Goal: Task Accomplishment & Management: Manage account settings

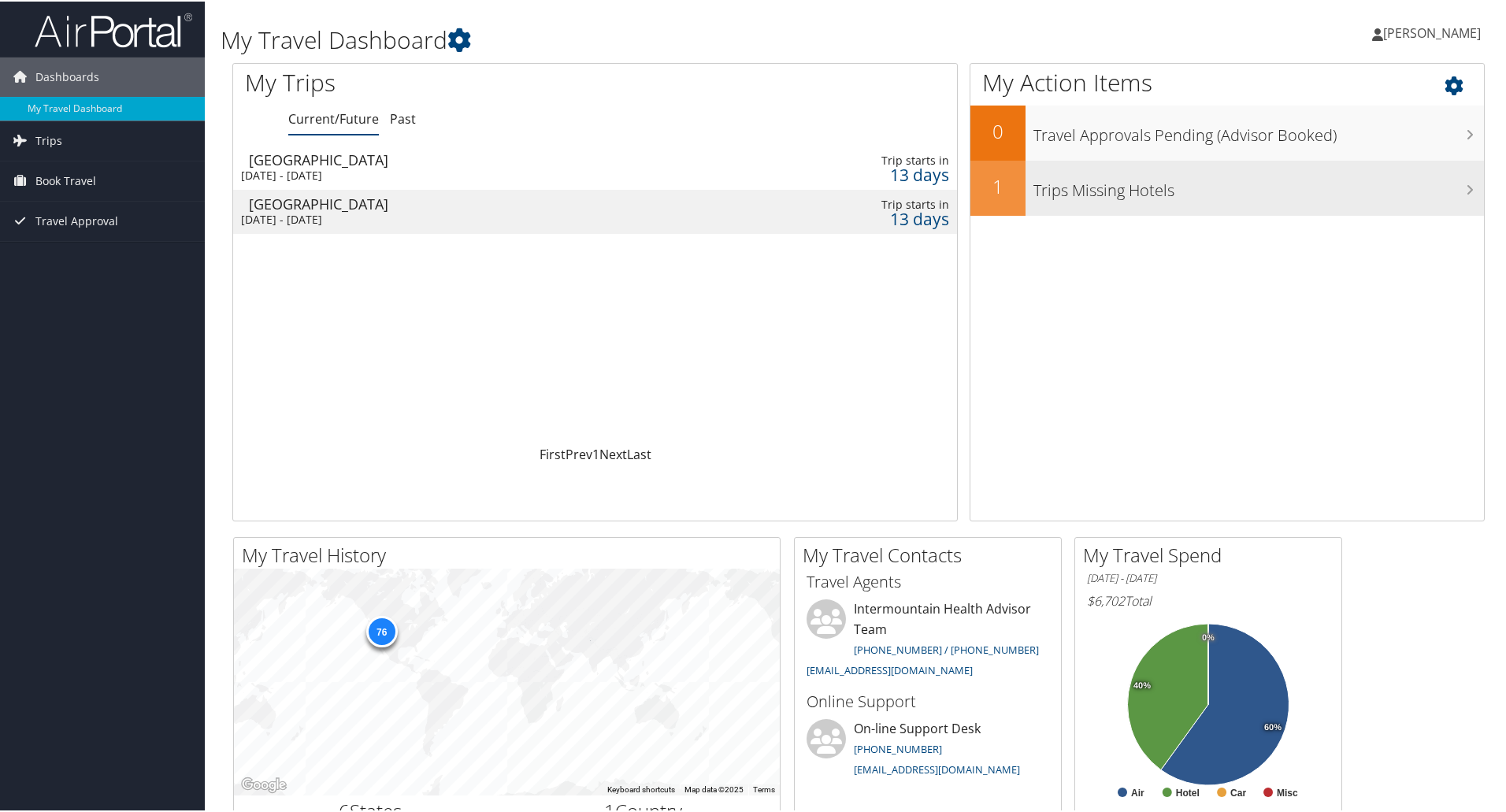
click at [1254, 182] on h3 "Trips Missing Hotels" at bounding box center [1258, 185] width 450 height 30
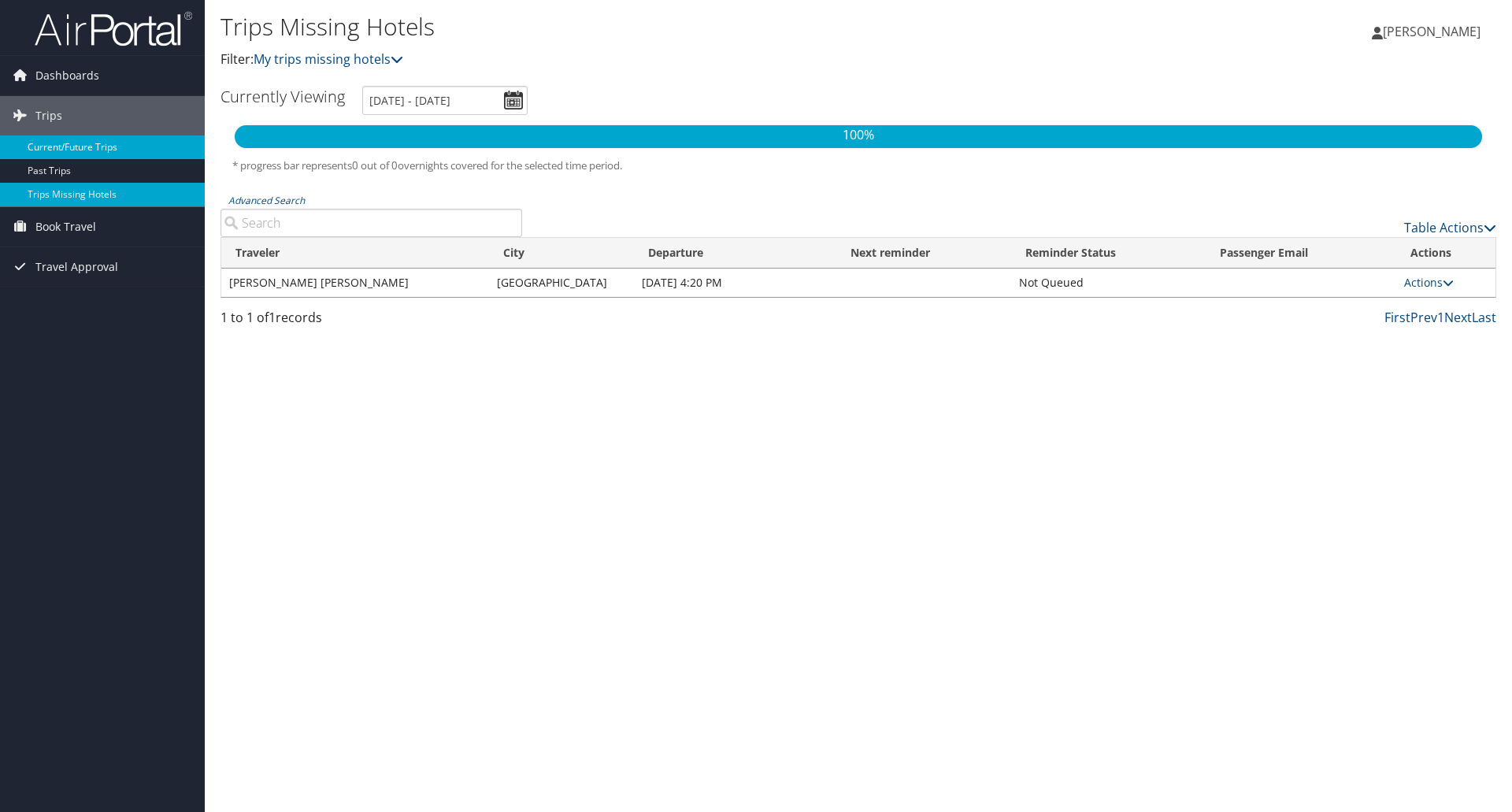
click at [63, 141] on link "Current/Future Trips" at bounding box center [102, 147] width 205 height 24
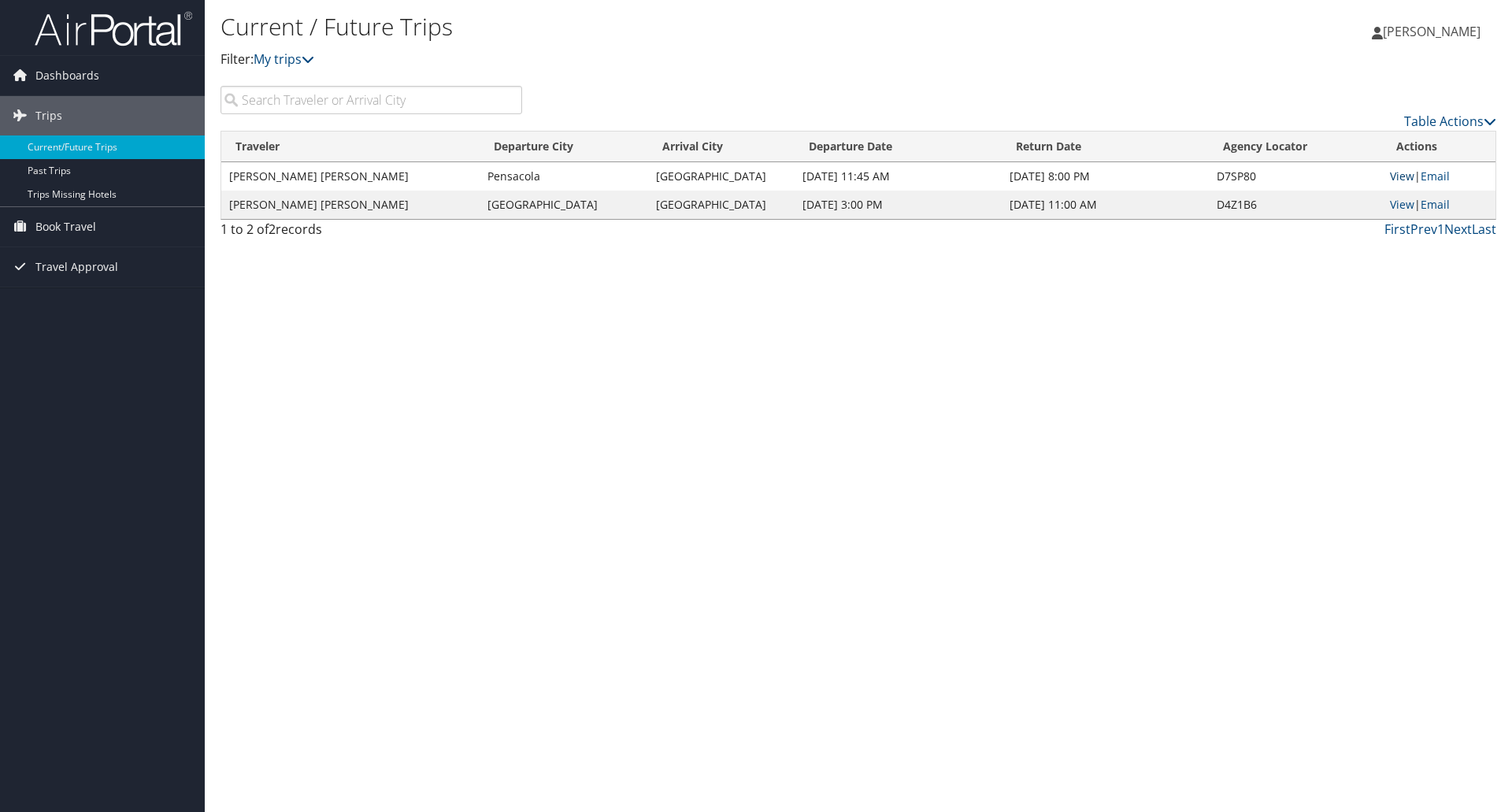
click at [1401, 175] on link "View" at bounding box center [1402, 175] width 25 height 15
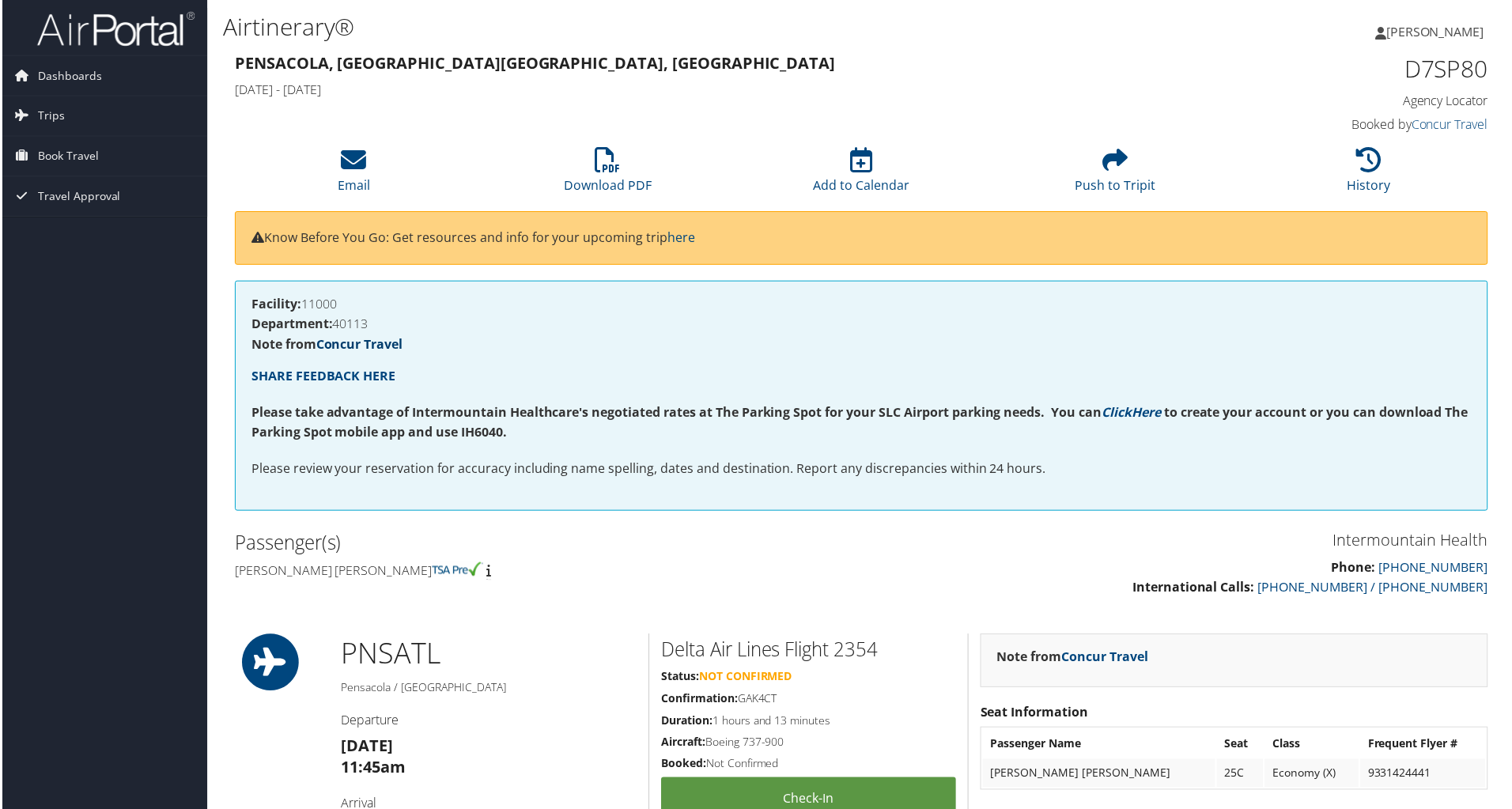
click at [377, 345] on link "Concur Travel" at bounding box center [359, 346] width 87 height 18
click at [83, 112] on link "Trips" at bounding box center [102, 116] width 206 height 40
click at [72, 203] on link "Trips Missing Hotels" at bounding box center [102, 196] width 206 height 24
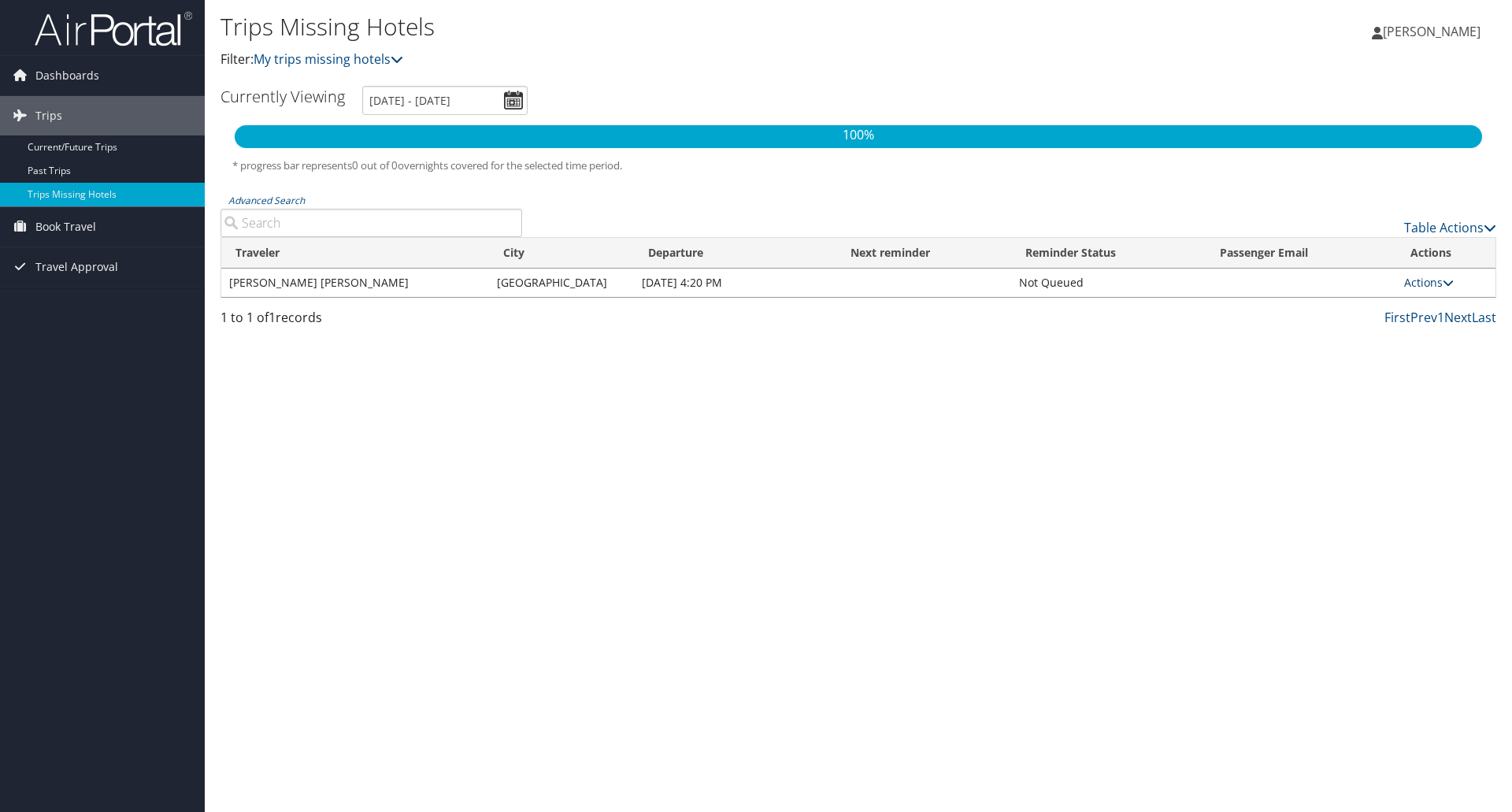
click at [1431, 283] on link "Actions" at bounding box center [1429, 282] width 49 height 15
click at [1417, 347] on link "Attach Hotel" at bounding box center [1395, 358] width 109 height 27
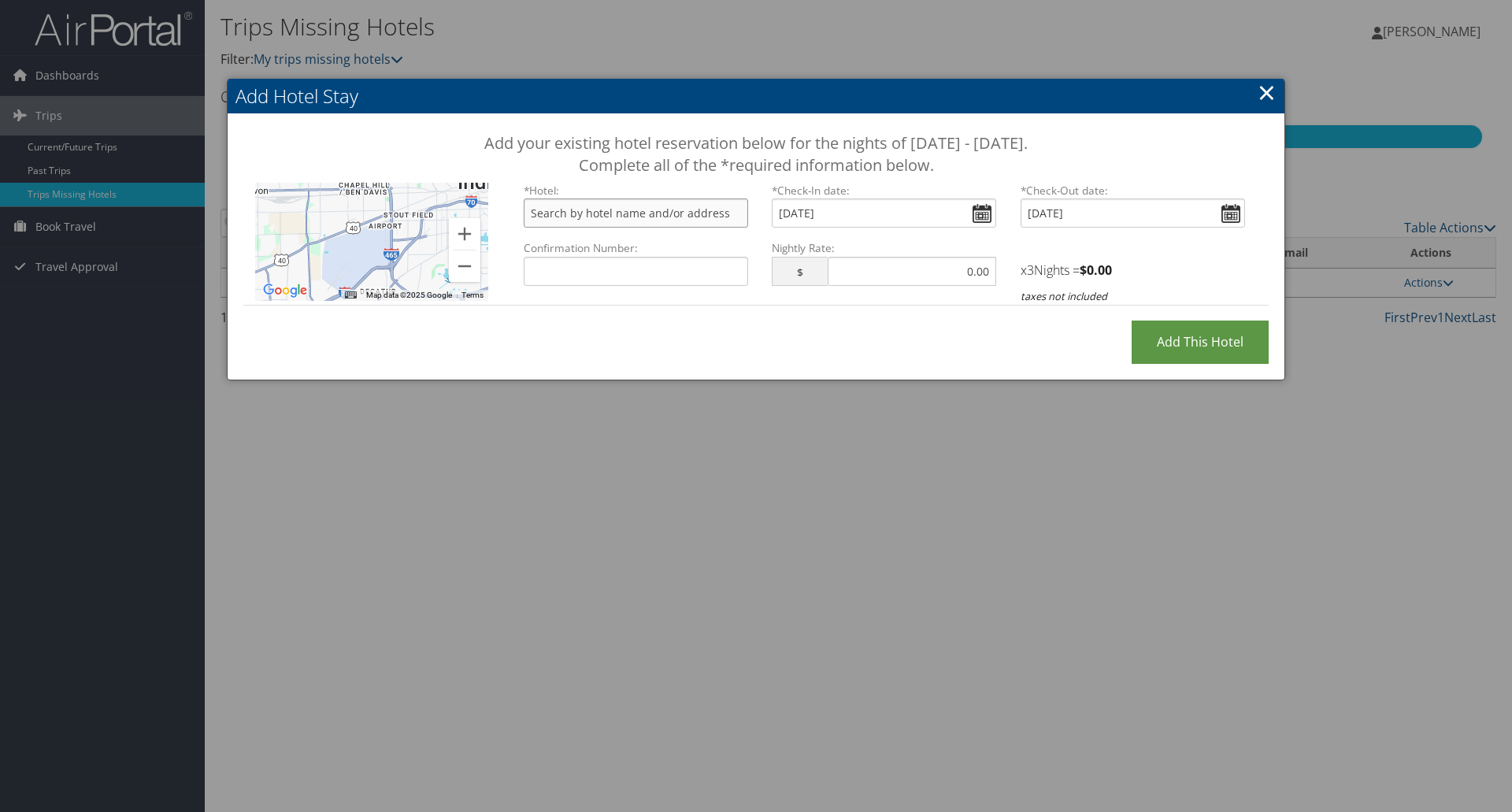
click at [622, 222] on input "text" at bounding box center [635, 213] width 225 height 29
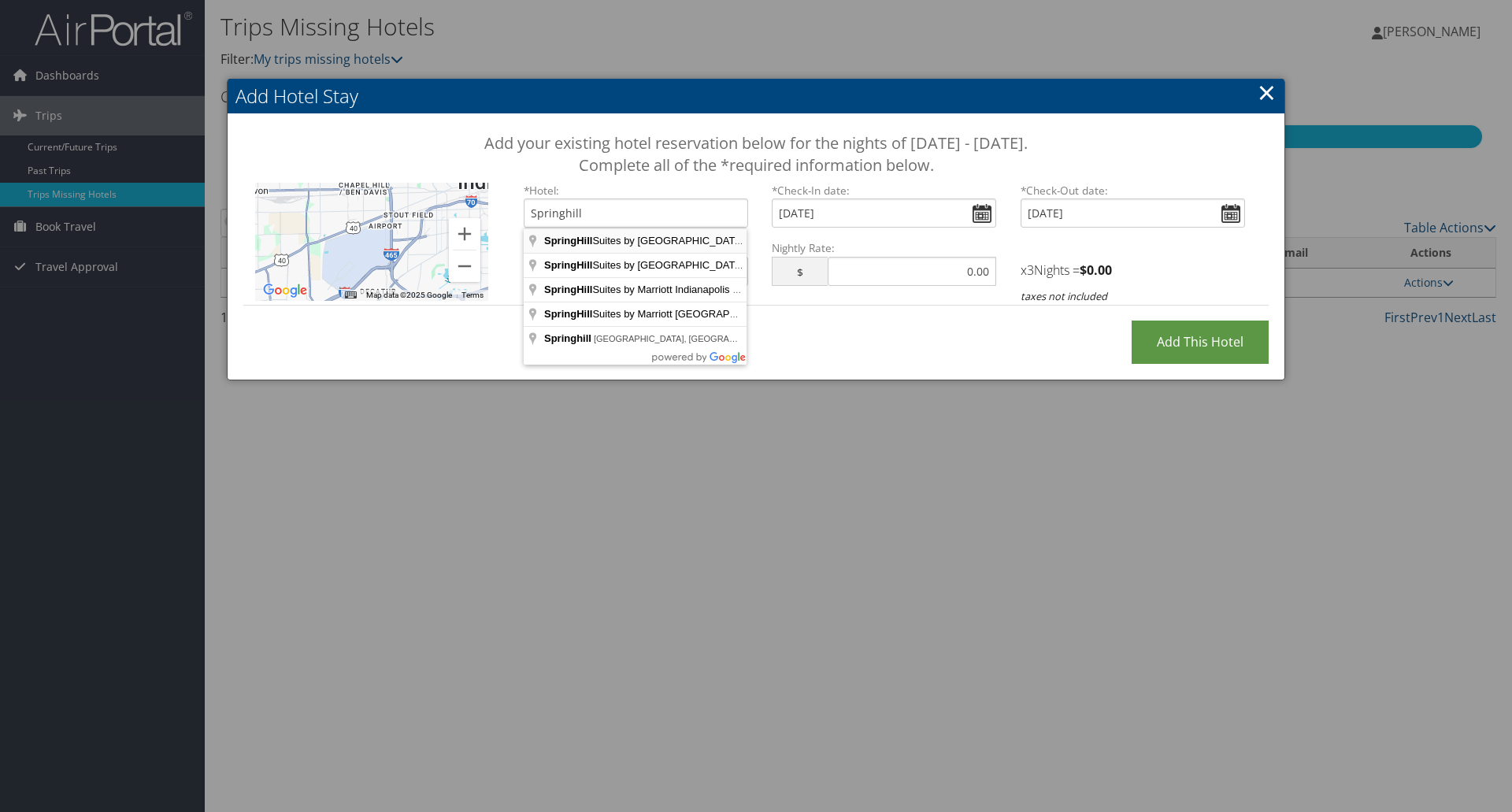
type input "SpringHill Suites by [GEOGRAPHIC_DATA], [GEOGRAPHIC_DATA][US_STATE], [GEOGRAPHI…"
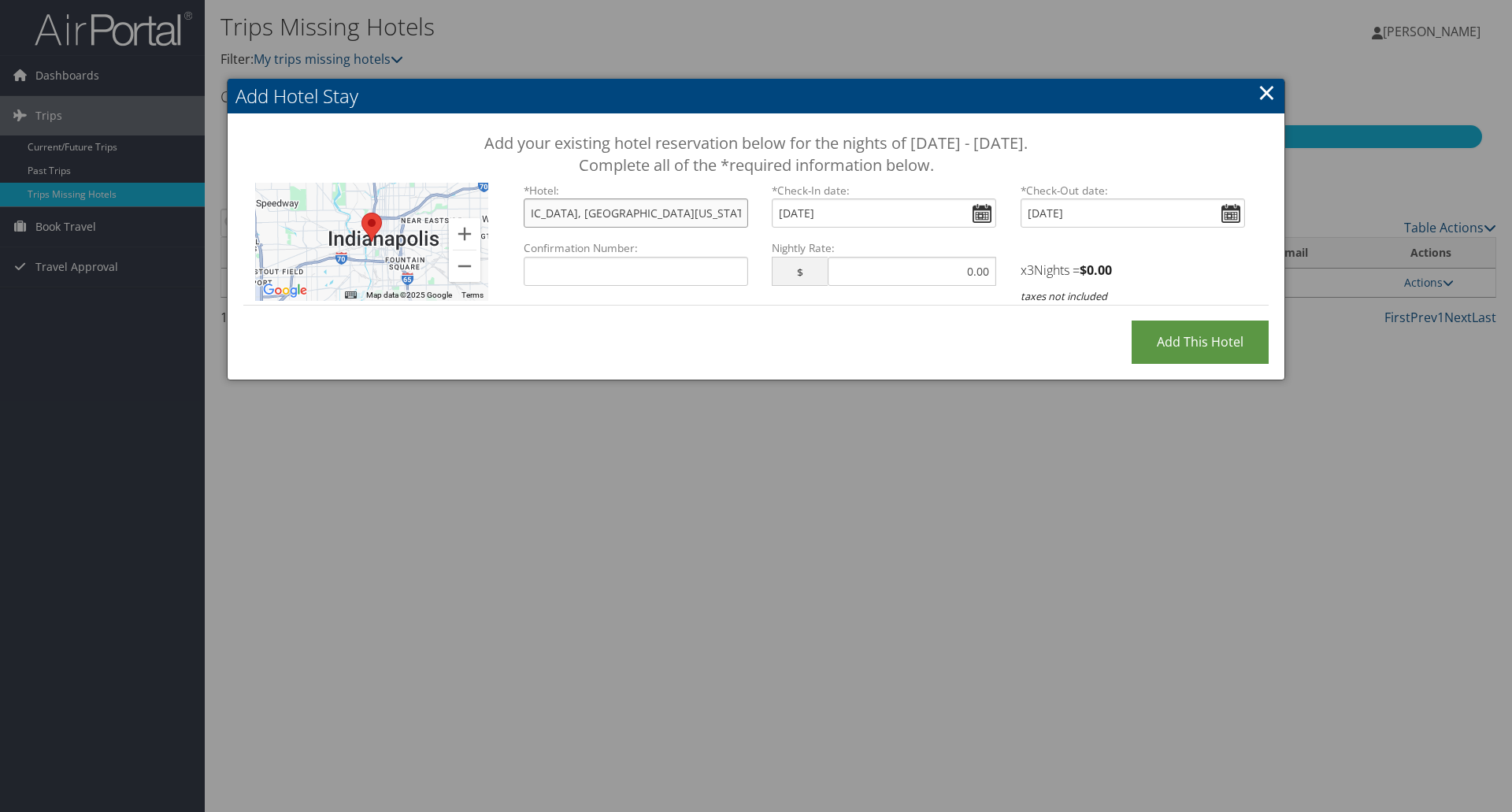
scroll to position [0, 97]
click at [667, 222] on input "SpringHill Suites by [GEOGRAPHIC_DATA], [GEOGRAPHIC_DATA][US_STATE], [GEOGRAPHI…" at bounding box center [635, 213] width 225 height 29
click at [701, 269] on input "Confirmation Number:" at bounding box center [635, 271] width 225 height 29
click at [694, 278] on input "Confirmation Number:" at bounding box center [635, 271] width 225 height 29
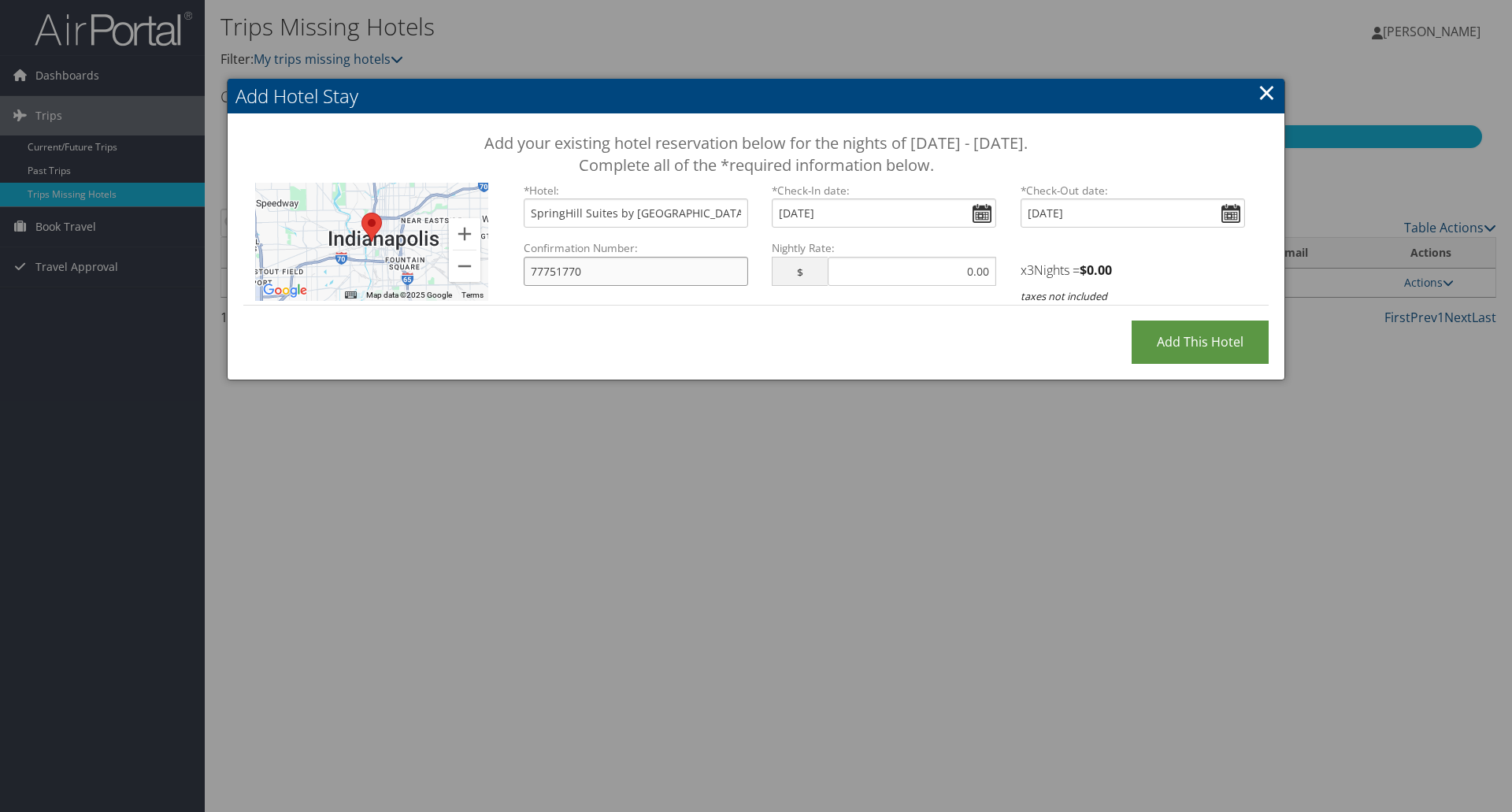
type input "77751770"
click at [933, 272] on input "text" at bounding box center [912, 271] width 168 height 29
drag, startPoint x: 921, startPoint y: 274, endPoint x: 1017, endPoint y: 276, distance: 96.0
click at [1017, 276] on div "Confirmation Number: 77751770 Nightly Rate: $ Cost must be numeric. x 3 Nights …" at bounding box center [885, 272] width 746 height 64
drag, startPoint x: 960, startPoint y: 272, endPoint x: 1045, endPoint y: 264, distance: 85.4
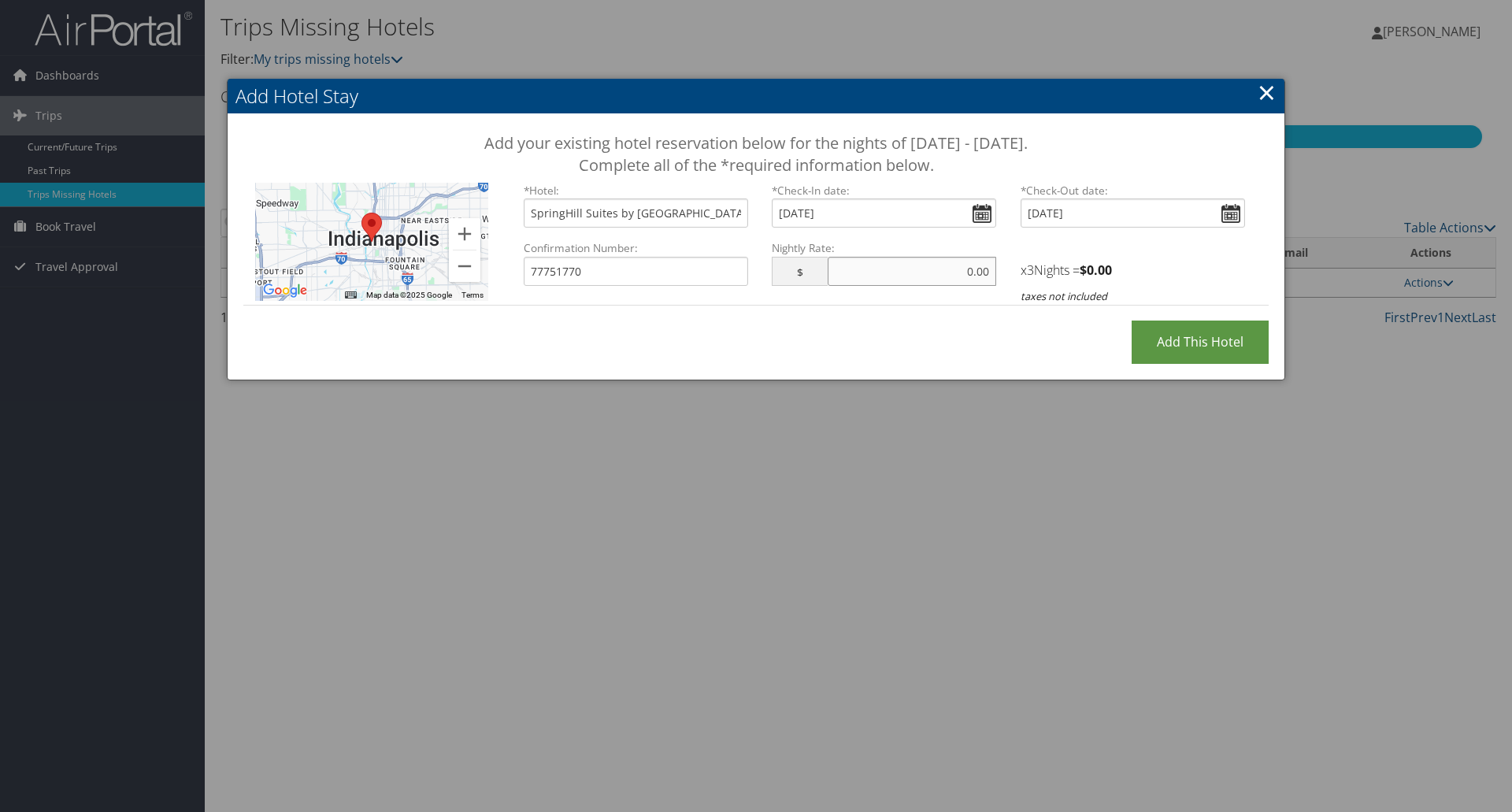
click at [1037, 272] on div "Confirmation Number: 77751770 Nightly Rate: $ Cost must be numeric. x 3 Nights …" at bounding box center [885, 272] width 746 height 64
type input "224.00"
click at [1195, 345] on input "Add this Hotel" at bounding box center [1200, 342] width 138 height 44
type input "Processing..."
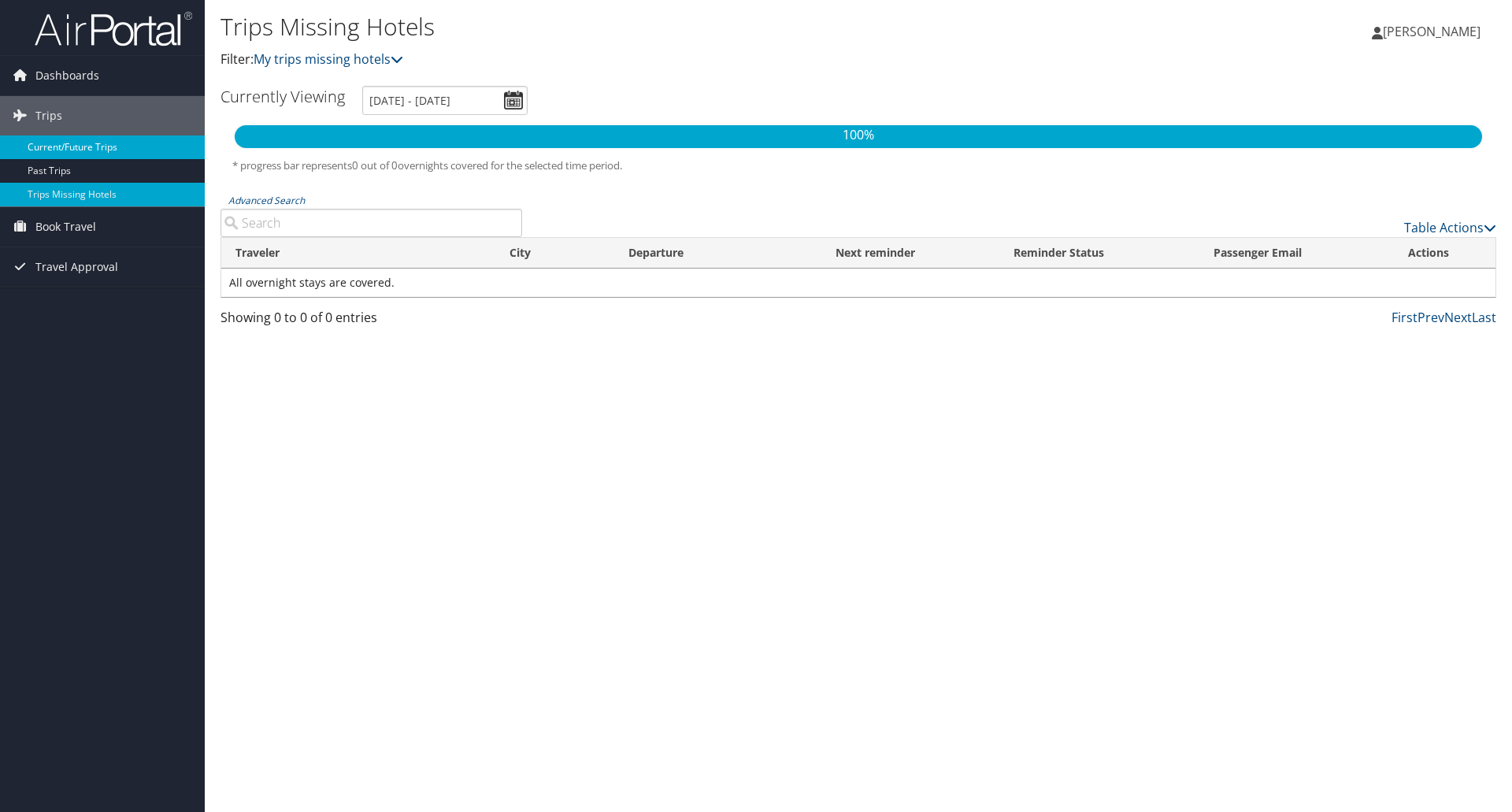
click at [114, 153] on link "Current/Future Trips" at bounding box center [102, 147] width 205 height 24
